Goal: Task Accomplishment & Management: Manage account settings

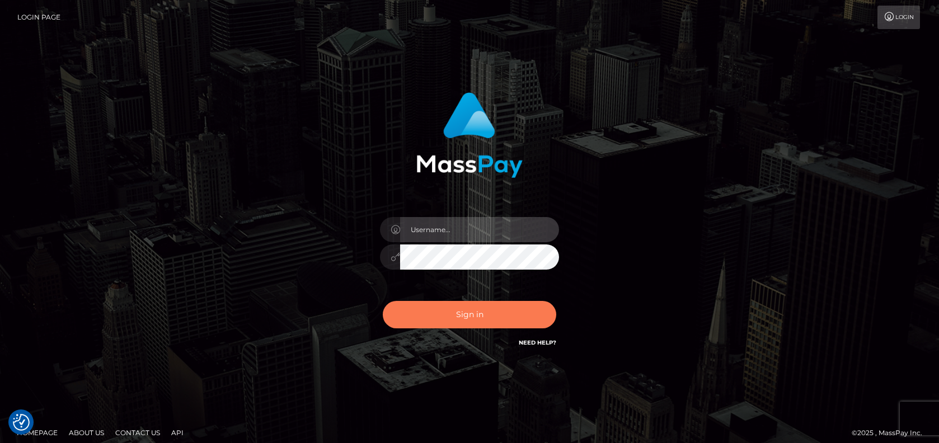
type input "emmy.navach"
click at [485, 315] on button "Sign in" at bounding box center [469, 314] width 173 height 27
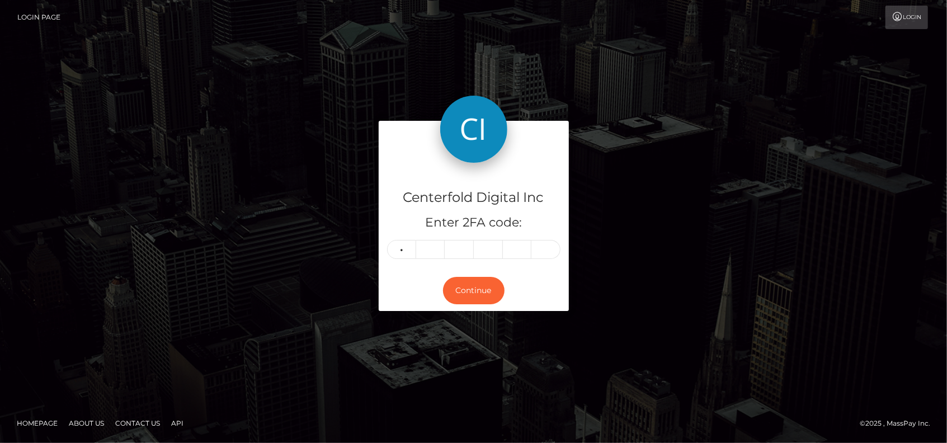
type input "2"
type input "7"
type input "9"
type input "3"
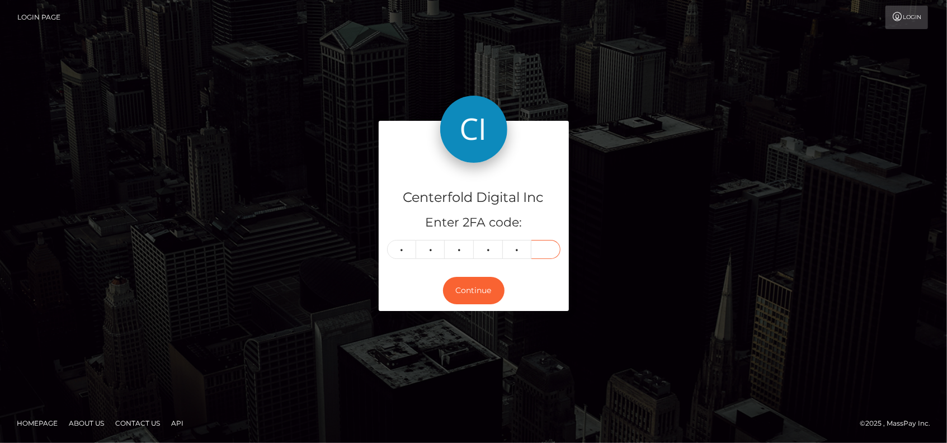
type input "1"
